Goal: Information Seeking & Learning: Learn about a topic

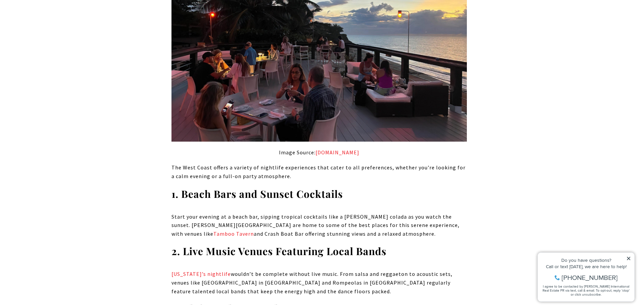
scroll to position [1205, 0]
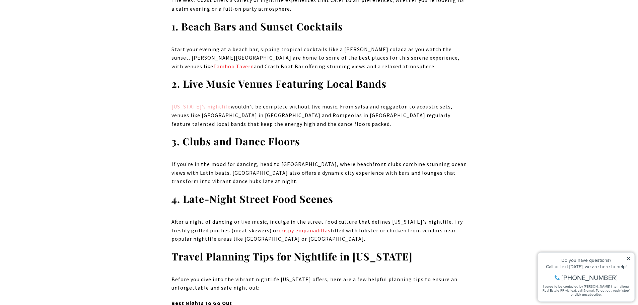
click at [190, 103] on link "Puerto Rico’s nightlife" at bounding box center [200, 106] width 59 height 7
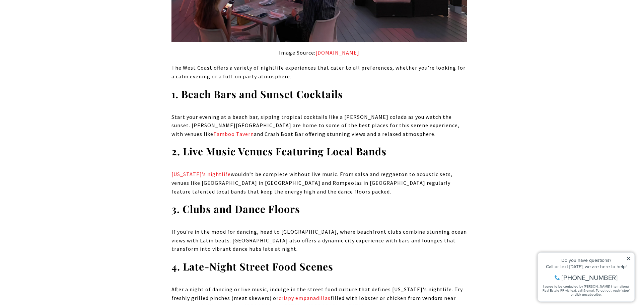
scroll to position [1138, 0]
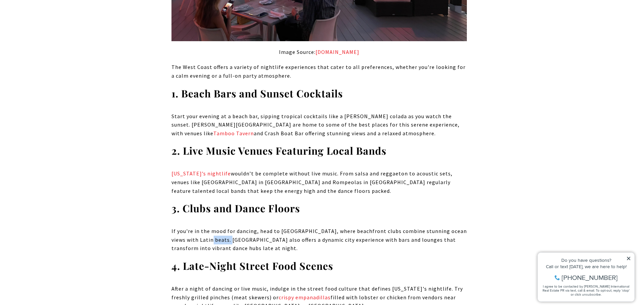
drag, startPoint x: 203, startPoint y: 195, endPoint x: 228, endPoint y: 196, distance: 24.5
click at [228, 227] on p "If you're in the mood for dancing, head to Cabo Rojo, where beachfront clubs co…" at bounding box center [318, 240] width 295 height 26
copy p "Mayagüez"
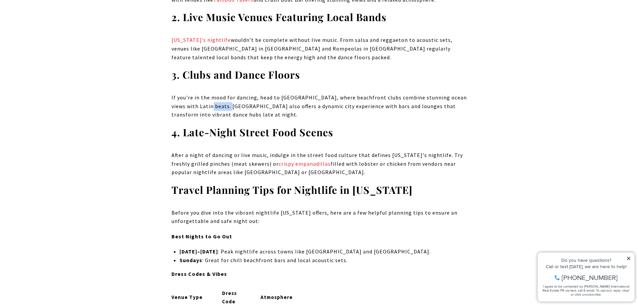
scroll to position [1272, 0]
drag, startPoint x: 172, startPoint y: 112, endPoint x: 220, endPoint y: 112, distance: 47.2
click at [219, 151] on p "After a night of dancing or live music, indulge in the street food culture that…" at bounding box center [318, 164] width 295 height 26
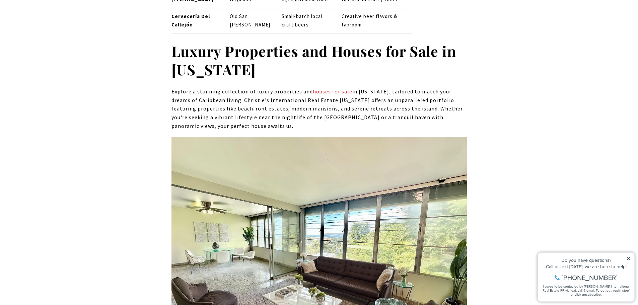
scroll to position [3482, 0]
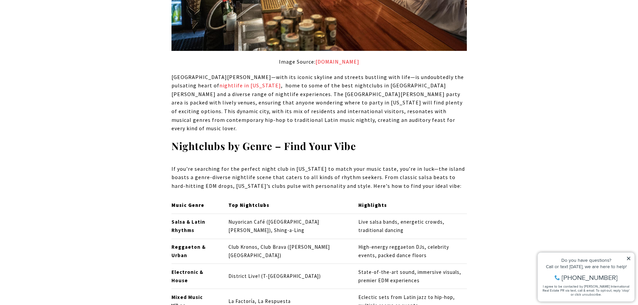
scroll to position [1406, 0]
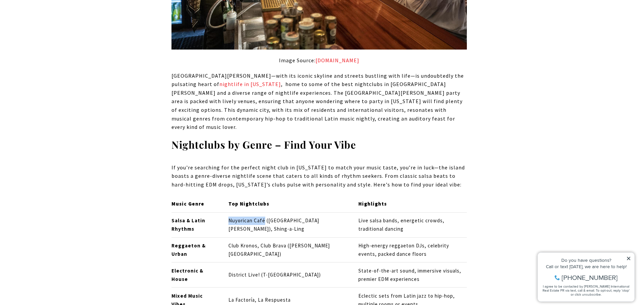
drag, startPoint x: 231, startPoint y: 169, endPoint x: 269, endPoint y: 167, distance: 37.9
click at [269, 212] on td "Nuyorican Café ([GEOGRAPHIC_DATA][PERSON_NAME]), Shing-a-Ling" at bounding box center [288, 224] width 130 height 25
copy td "Nuyorican Café"
click at [270, 212] on td "Nuyorican Café ([GEOGRAPHIC_DATA][PERSON_NAME]), Shing-a-Ling" at bounding box center [288, 224] width 130 height 25
drag, startPoint x: 261, startPoint y: 176, endPoint x: 231, endPoint y: 176, distance: 30.1
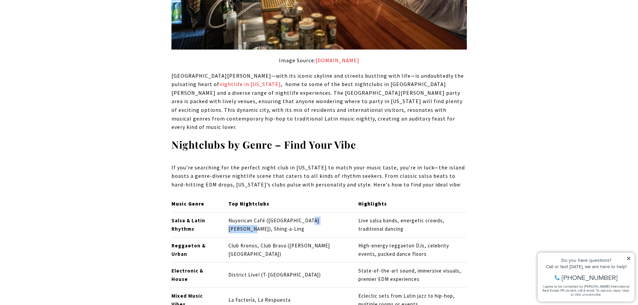
click at [231, 212] on td "Nuyorican Café ([GEOGRAPHIC_DATA][PERSON_NAME]), Shing-a-Ling" at bounding box center [288, 224] width 130 height 25
click at [268, 212] on td "Nuyorican Café ([GEOGRAPHIC_DATA][PERSON_NAME]), Shing-a-Ling" at bounding box center [288, 224] width 130 height 25
drag, startPoint x: 249, startPoint y: 177, endPoint x: 229, endPoint y: 177, distance: 20.4
click at [229, 212] on td "Nuyorican Café ([GEOGRAPHIC_DATA][PERSON_NAME]), Shing-a-Ling" at bounding box center [288, 224] width 130 height 25
copy td "Shing-a-Ling"
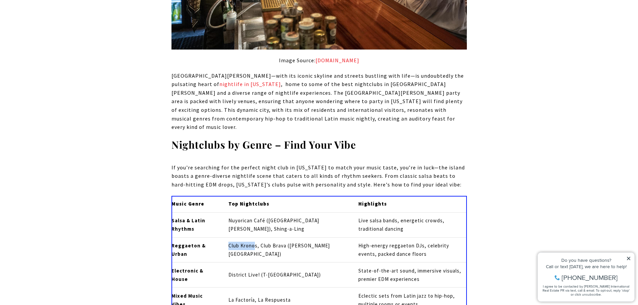
drag, startPoint x: 230, startPoint y: 192, endPoint x: 260, endPoint y: 192, distance: 30.1
click at [260, 237] on td "Club Kronos, Club Brava ([PERSON_NAME][GEOGRAPHIC_DATA])" at bounding box center [288, 249] width 130 height 25
drag, startPoint x: 260, startPoint y: 192, endPoint x: 231, endPoint y: 185, distance: 30.1
click at [231, 237] on td "Club Kronos, Club Brava ([PERSON_NAME][GEOGRAPHIC_DATA])" at bounding box center [288, 249] width 130 height 25
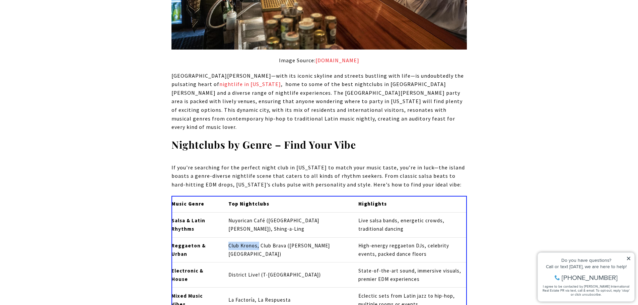
copy td "Club Kronos,"
drag, startPoint x: 265, startPoint y: 193, endPoint x: 289, endPoint y: 195, distance: 24.2
click at [289, 237] on td "Club Kronos, Club Brava ([PERSON_NAME][GEOGRAPHIC_DATA])" at bounding box center [288, 249] width 130 height 25
copy td "Club Brava"
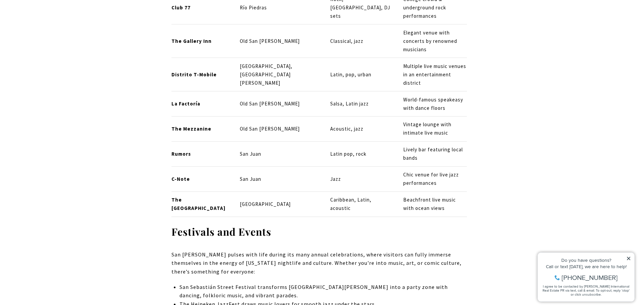
scroll to position [3047, 0]
